Goal: Find specific page/section: Find specific page/section

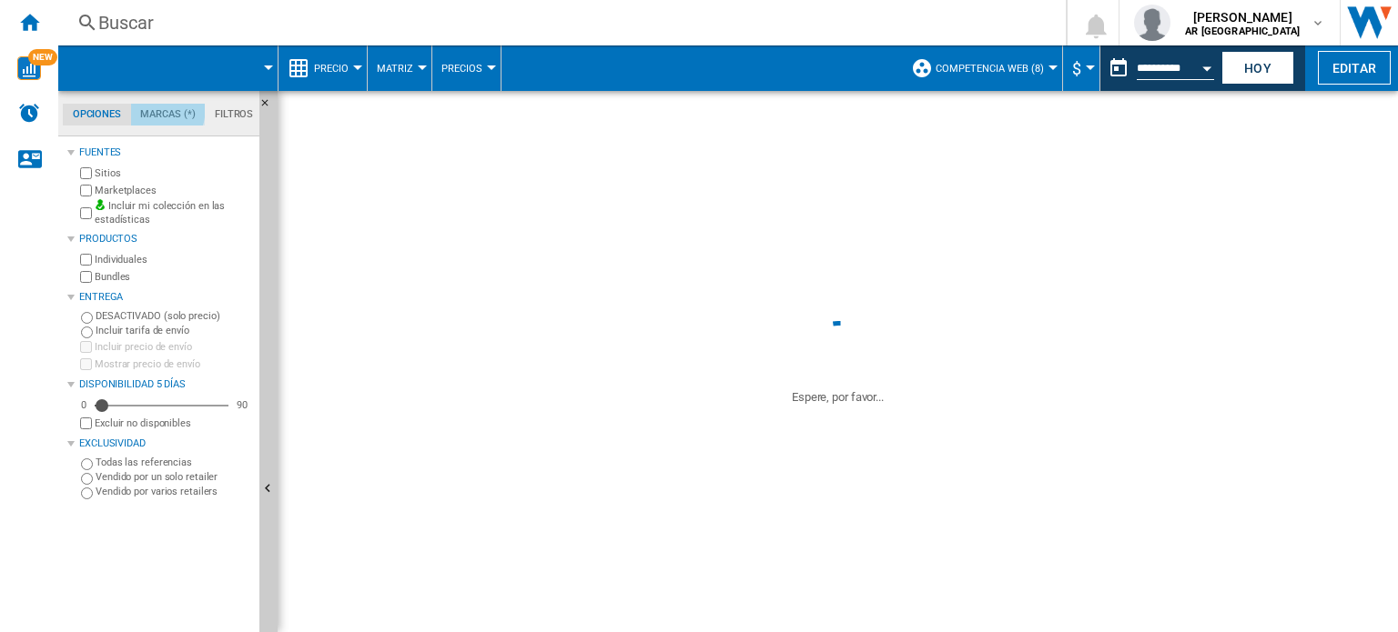
click at [160, 111] on md-tab-item "Marcas (*)" at bounding box center [168, 115] width 75 height 22
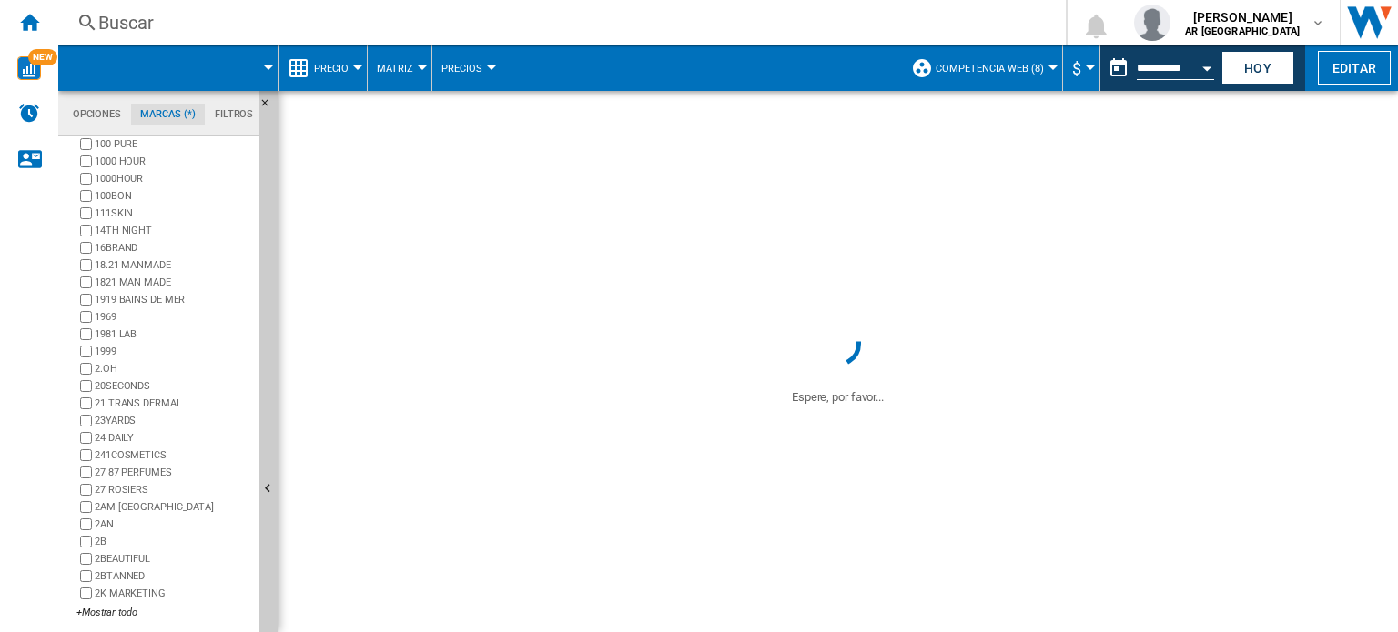
scroll to position [110, 0]
click at [116, 606] on div "+Mostrar todo" at bounding box center [164, 613] width 176 height 14
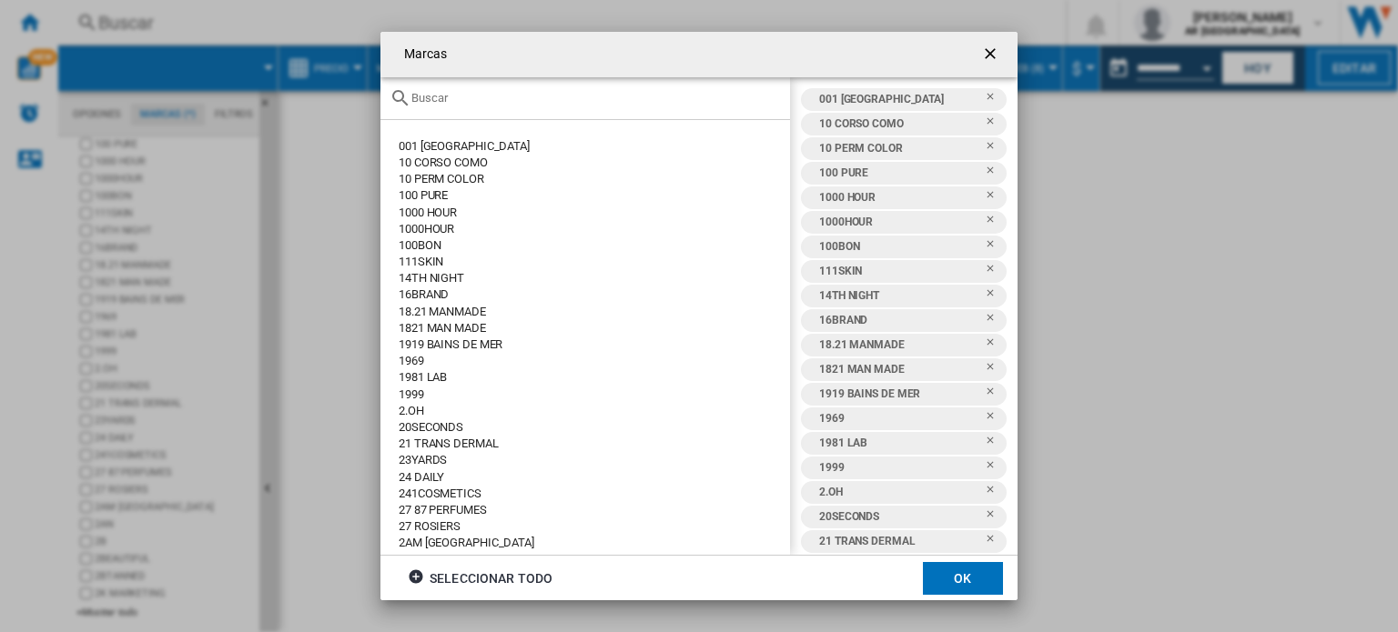
click at [448, 96] on input "text" at bounding box center [595, 98] width 369 height 14
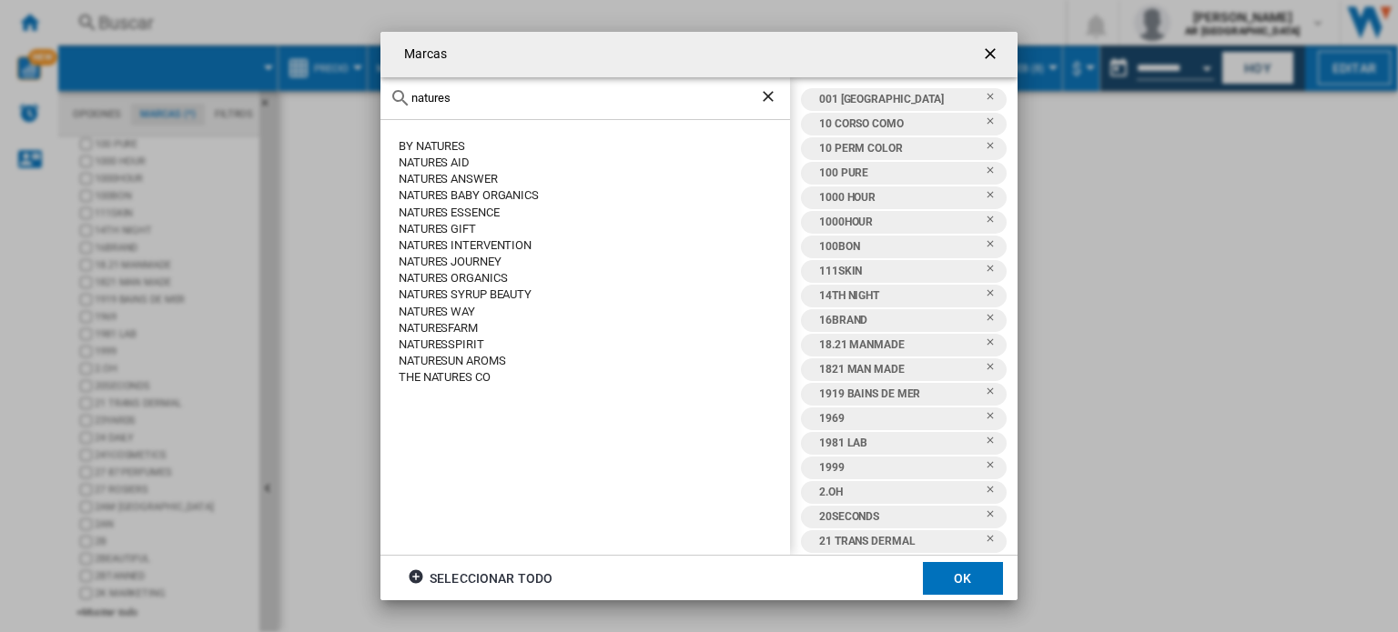
click at [997, 50] on ng-md-icon "getI18NText('BUTTONS.CLOSE_DIALOG')" at bounding box center [992, 56] width 22 height 22
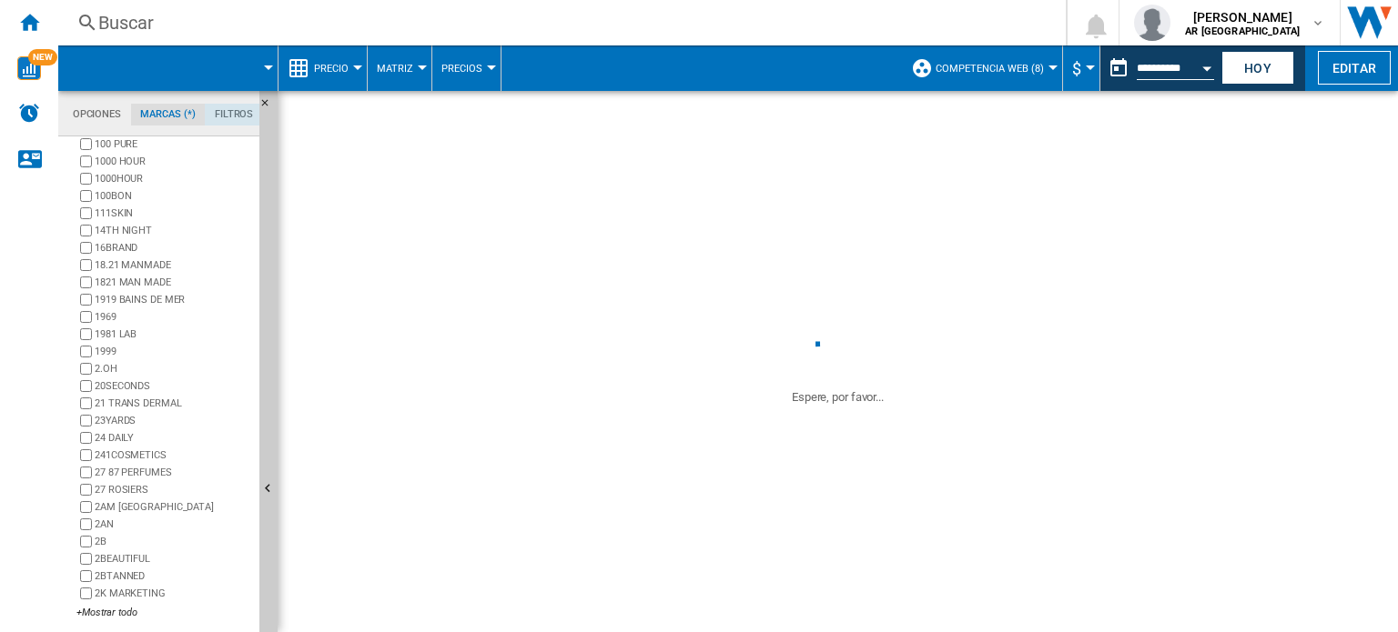
click at [232, 121] on md-tab-item "Filtros" at bounding box center [234, 115] width 58 height 22
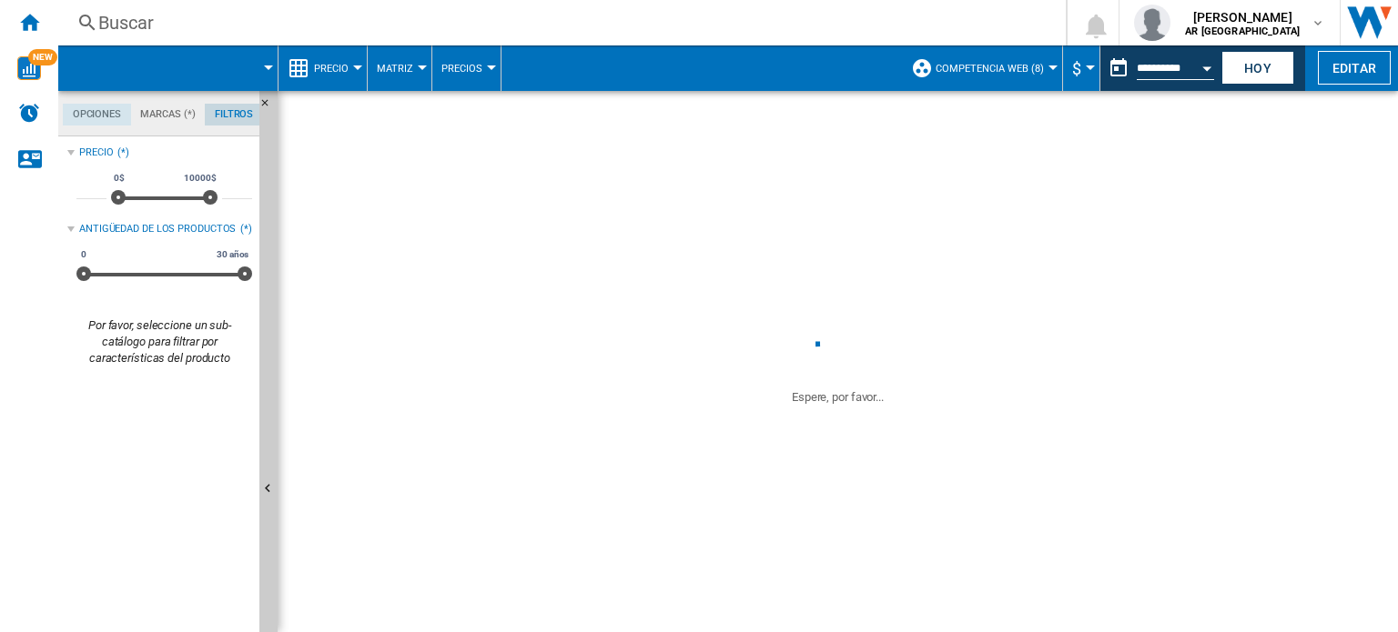
click at [111, 112] on md-tab-item "Opciones" at bounding box center [97, 115] width 68 height 22
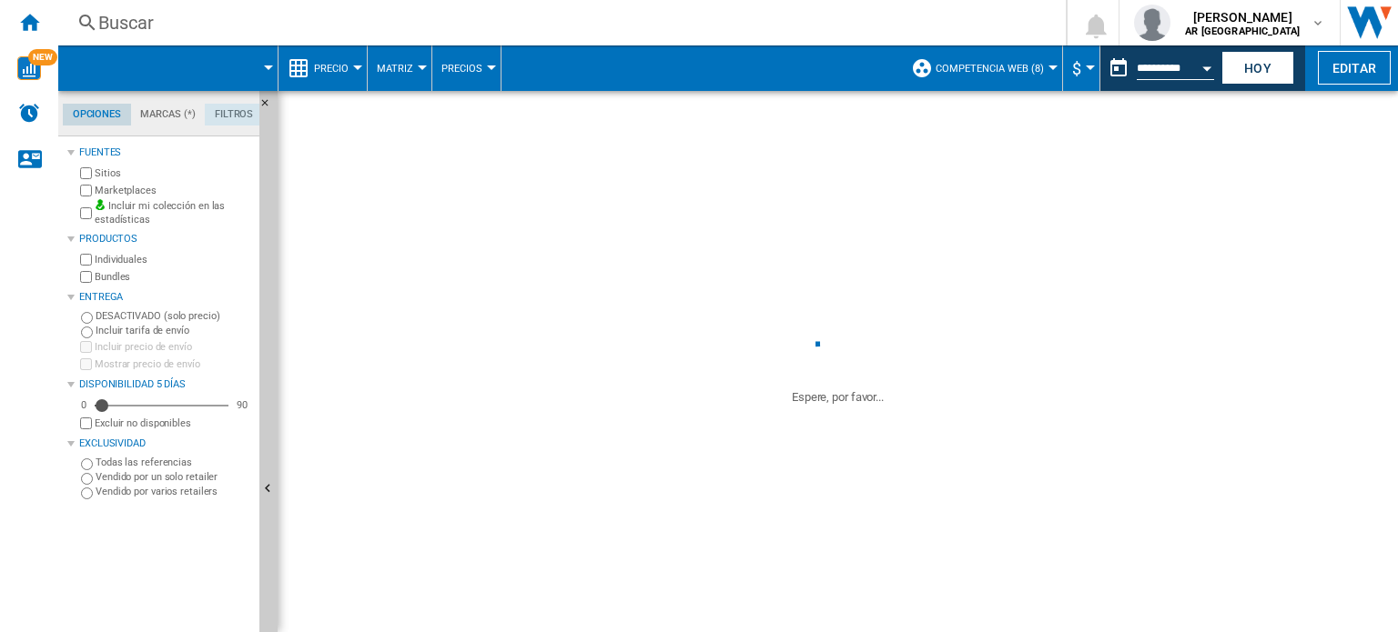
click at [347, 68] on span "Precio" at bounding box center [331, 69] width 35 height 12
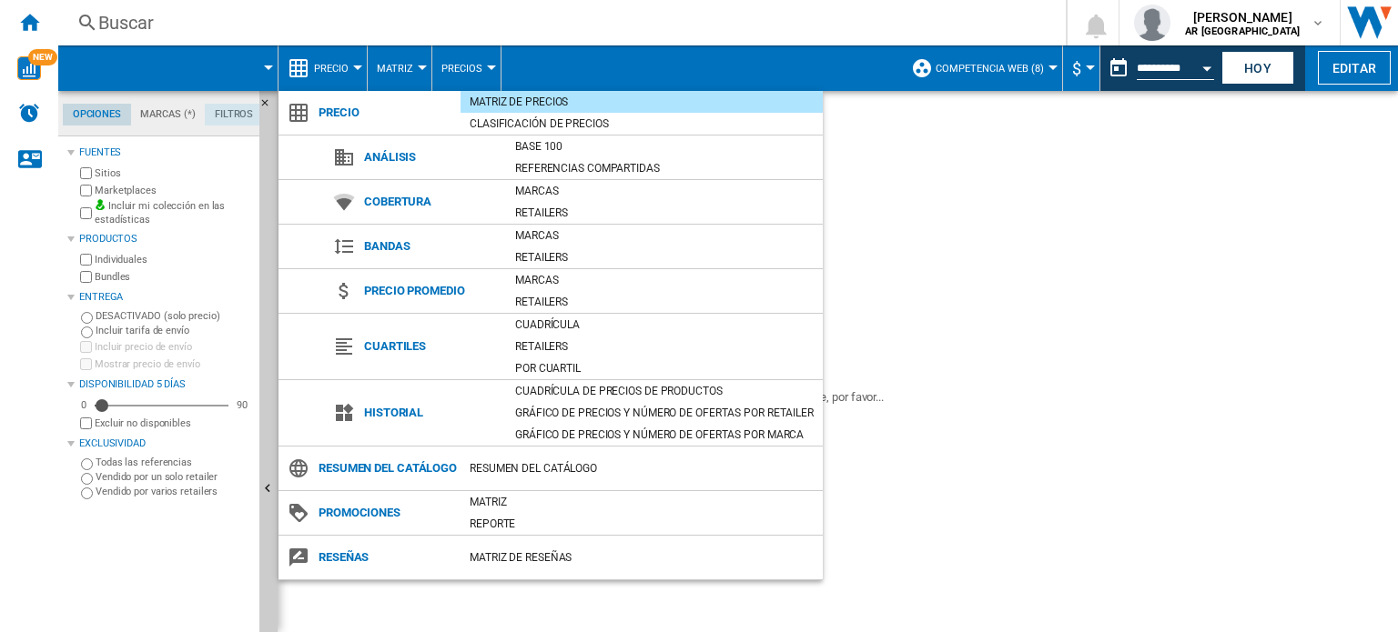
click at [349, 72] on md-backdrop at bounding box center [699, 316] width 1398 height 632
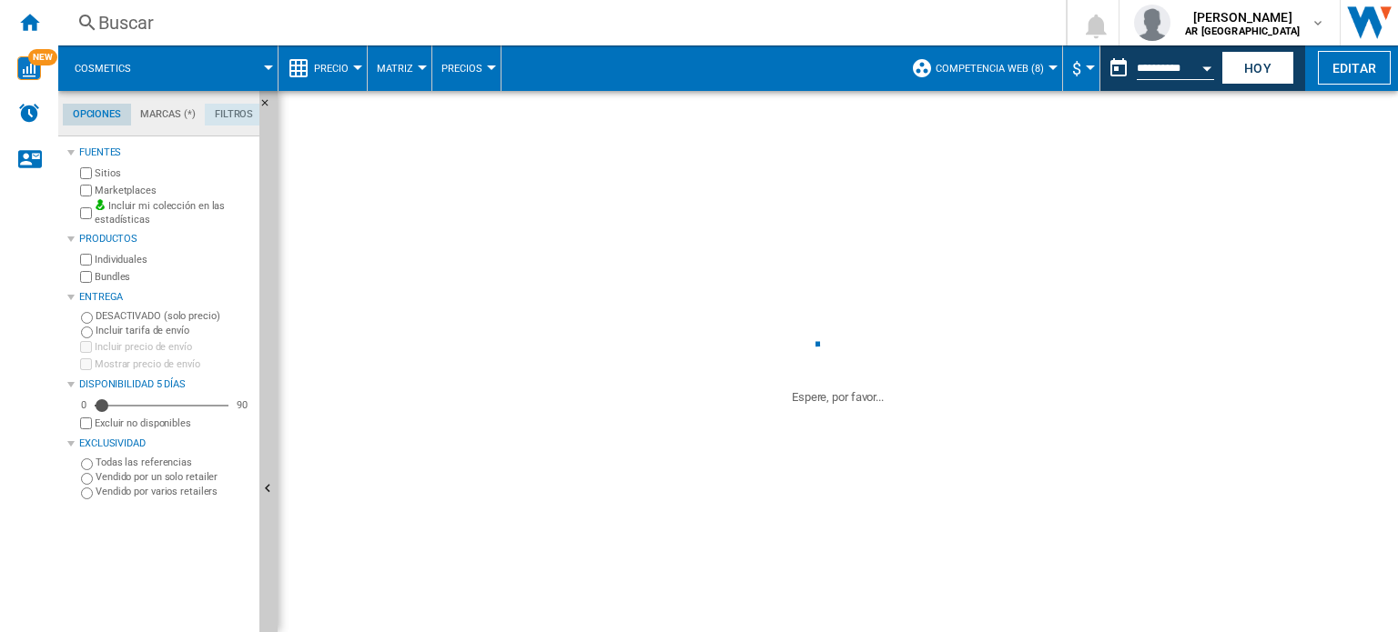
click at [1016, 73] on span "Competencia Web (8)" at bounding box center [990, 69] width 108 height 12
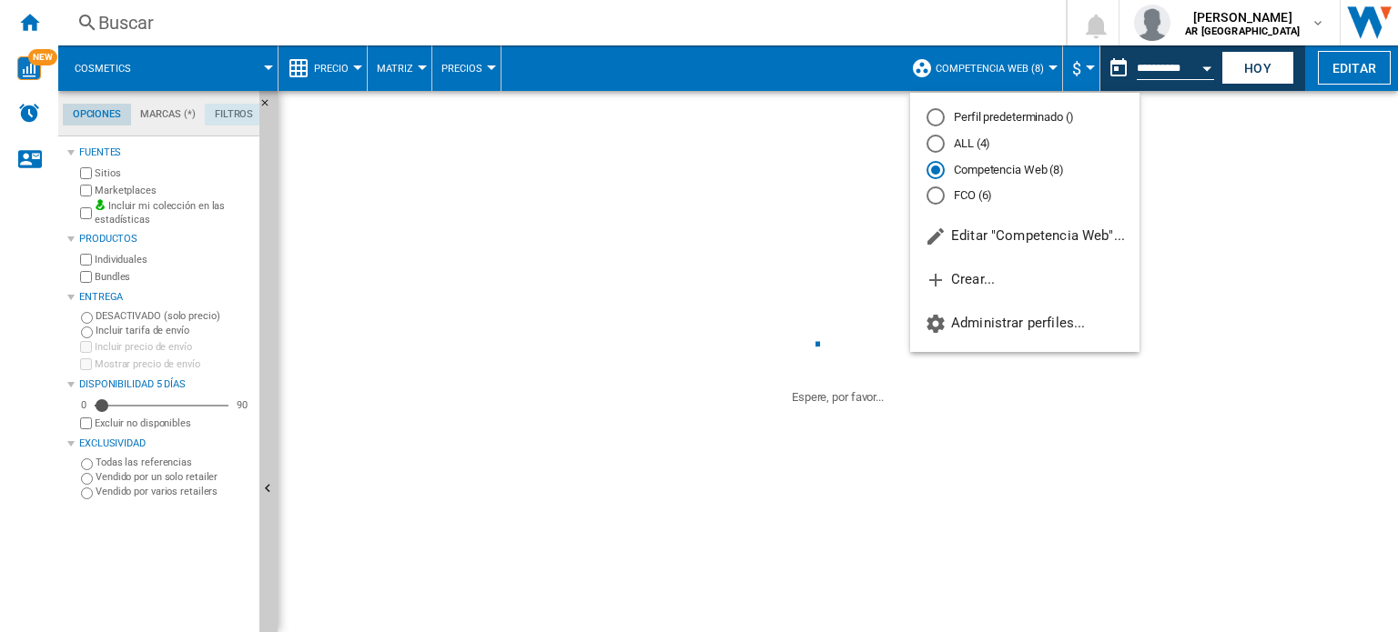
click at [1015, 73] on md-backdrop at bounding box center [699, 316] width 1398 height 632
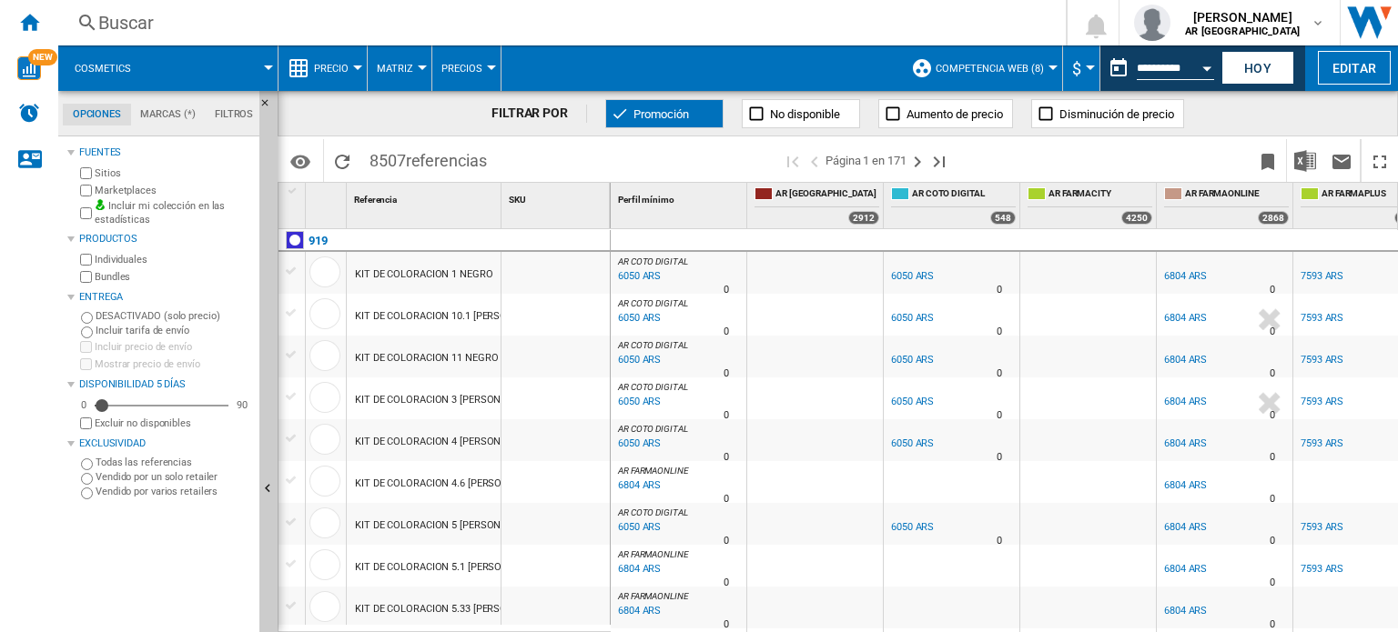
scroll to position [21, 0]
click at [169, 107] on md-tab-item "Marcas (*)" at bounding box center [168, 115] width 75 height 22
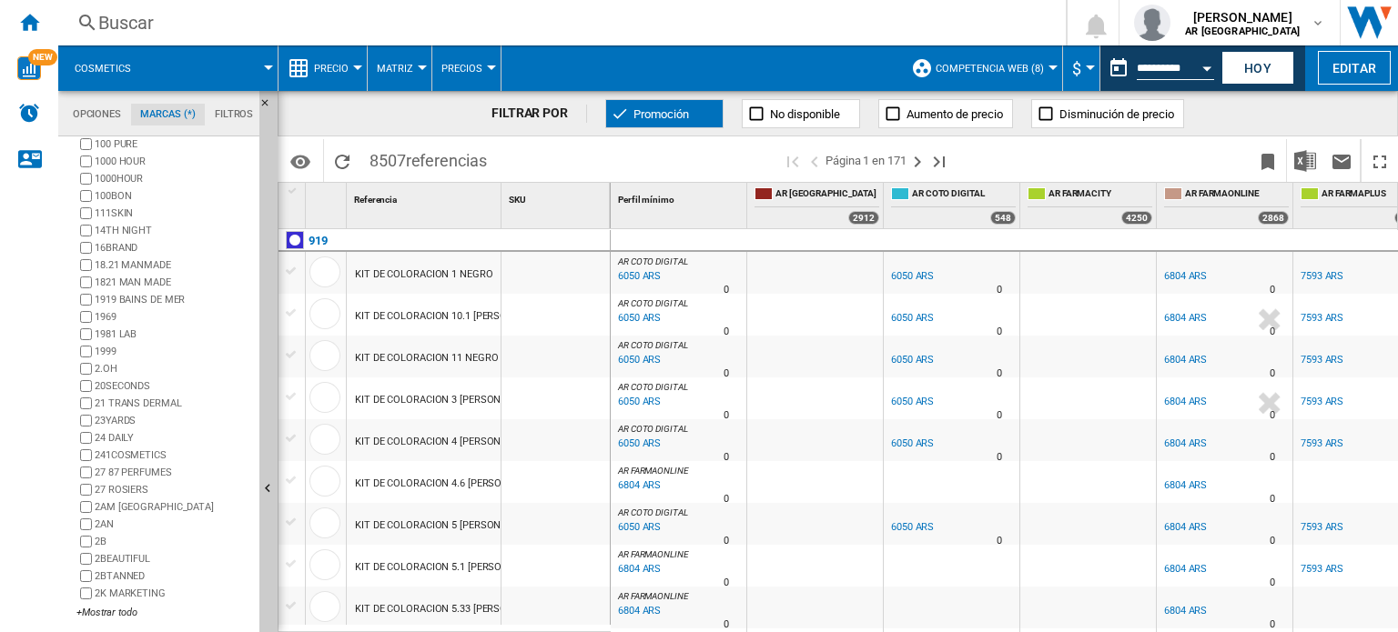
drag, startPoint x: 109, startPoint y: 605, endPoint x: 910, endPoint y: 99, distance: 947.3
click at [110, 606] on div "+Mostrar todo" at bounding box center [164, 613] width 176 height 14
